Goal: Navigation & Orientation: Find specific page/section

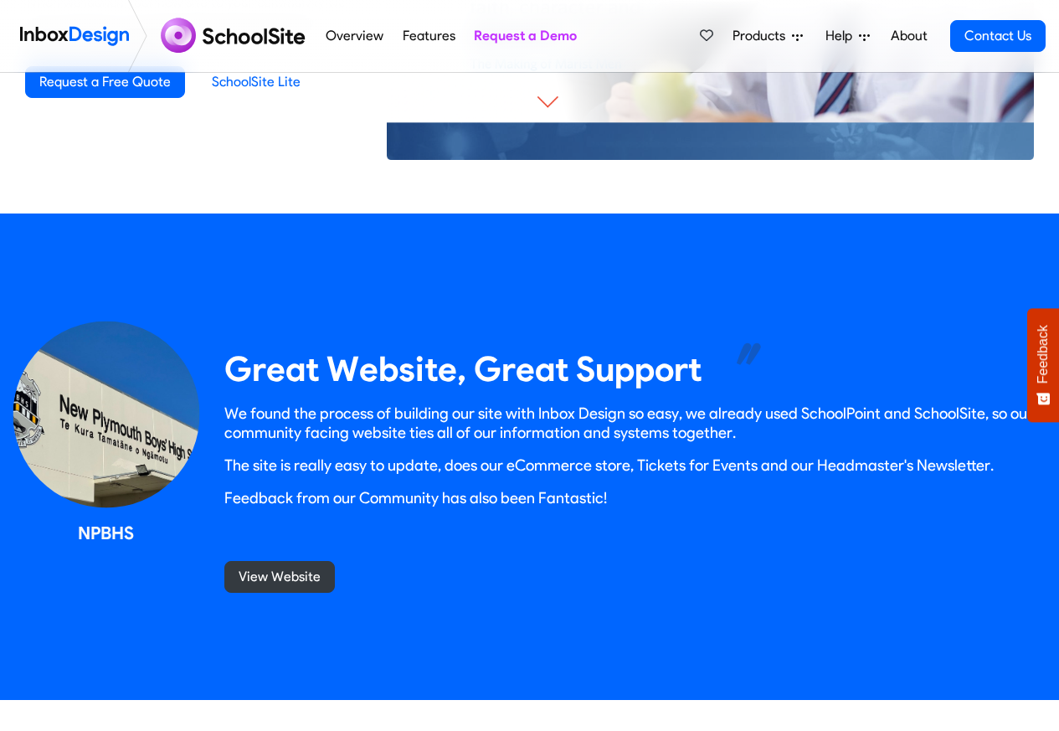
scroll to position [1406, 0]
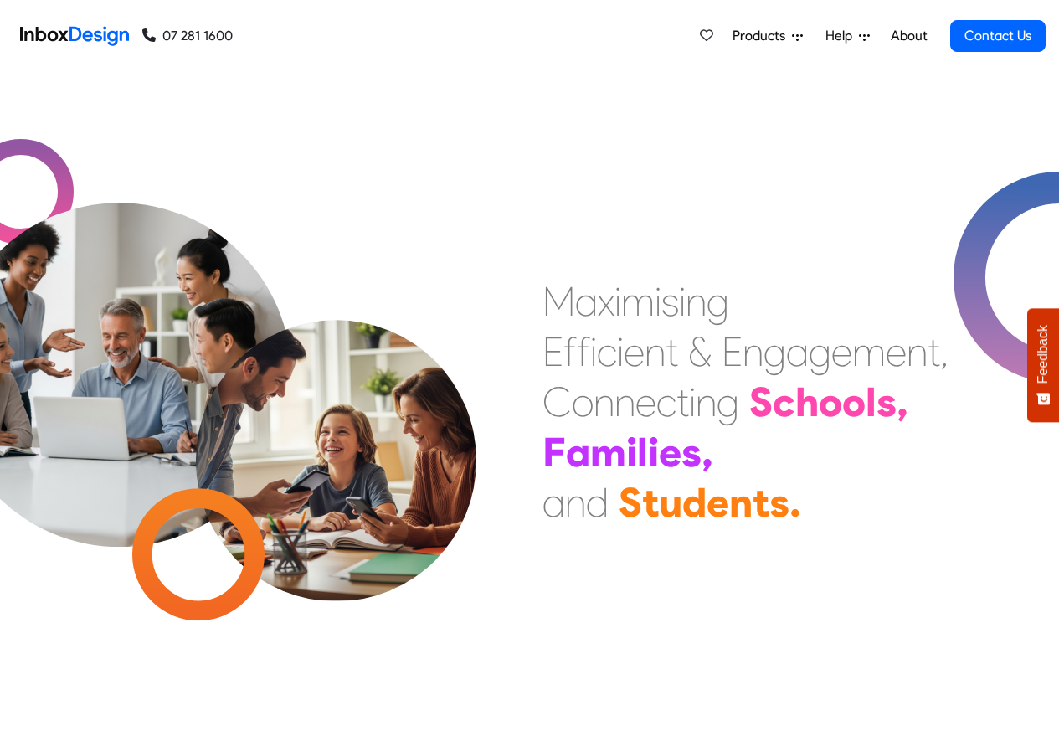
click at [795, 34] on icon at bounding box center [797, 37] width 11 height 7
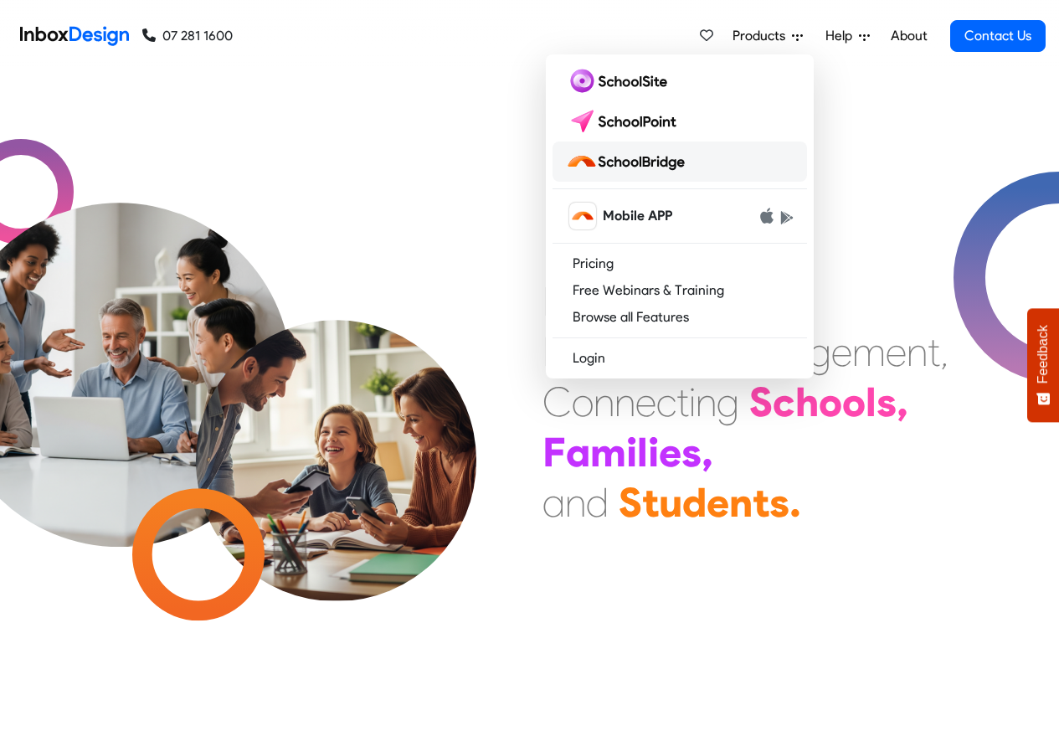
click at [621, 162] on img at bounding box center [629, 161] width 126 height 27
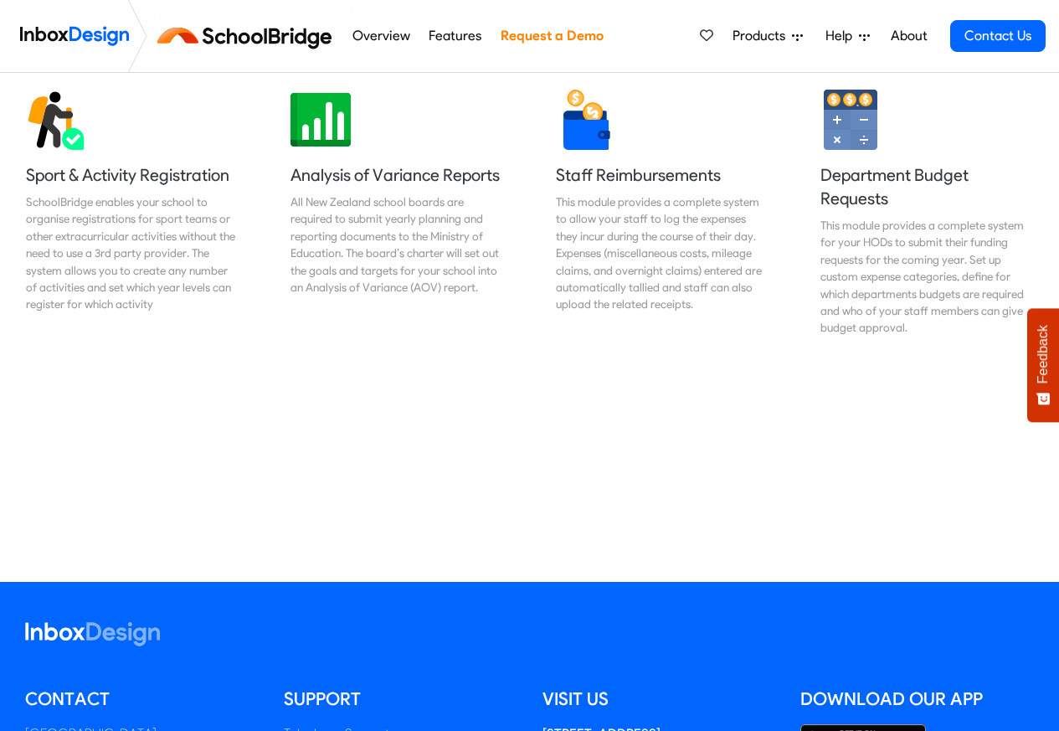
scroll to position [1406, 0]
